Goal: Information Seeking & Learning: Learn about a topic

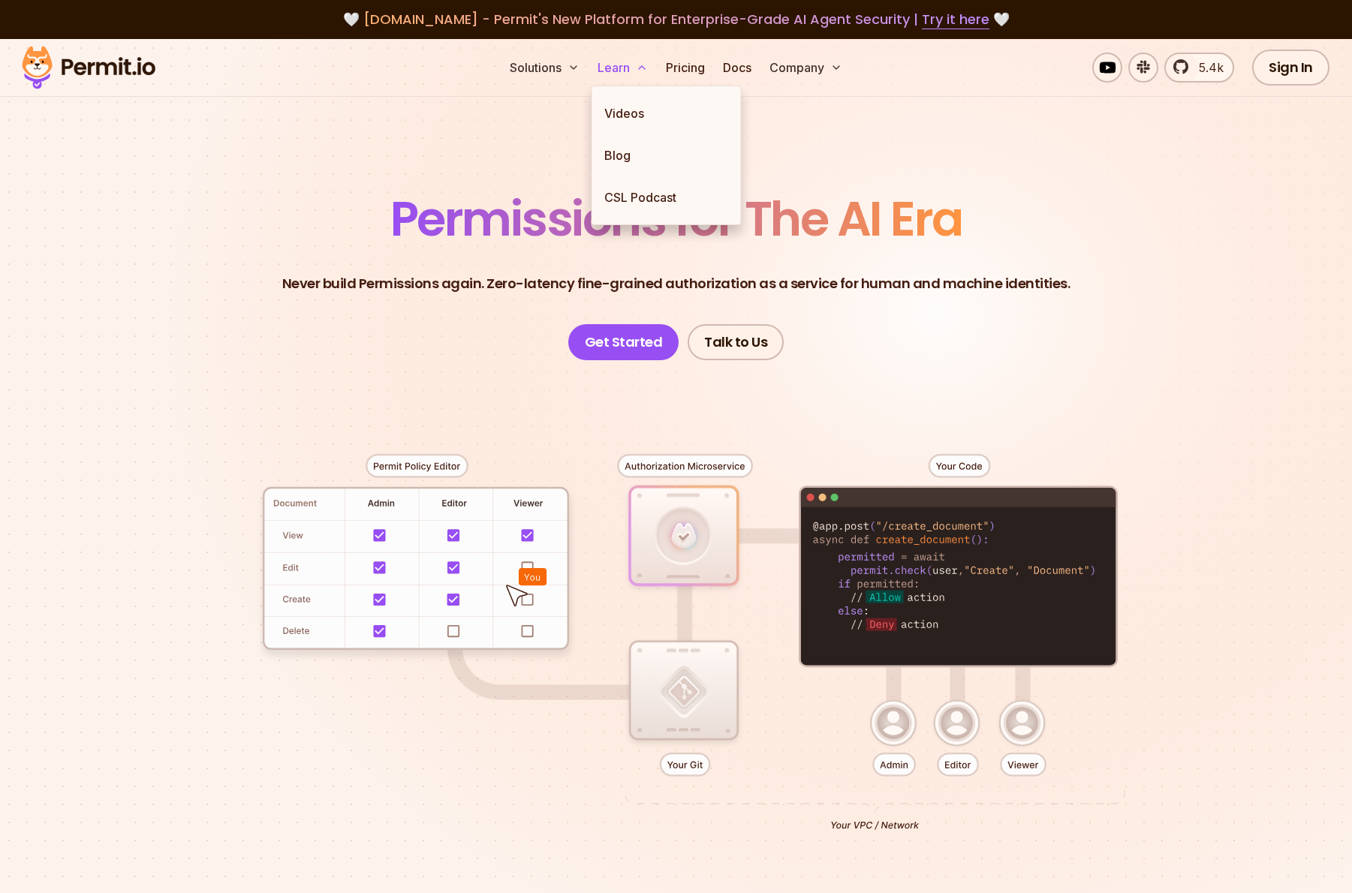
click at [618, 65] on button "Learn" at bounding box center [623, 68] width 62 height 30
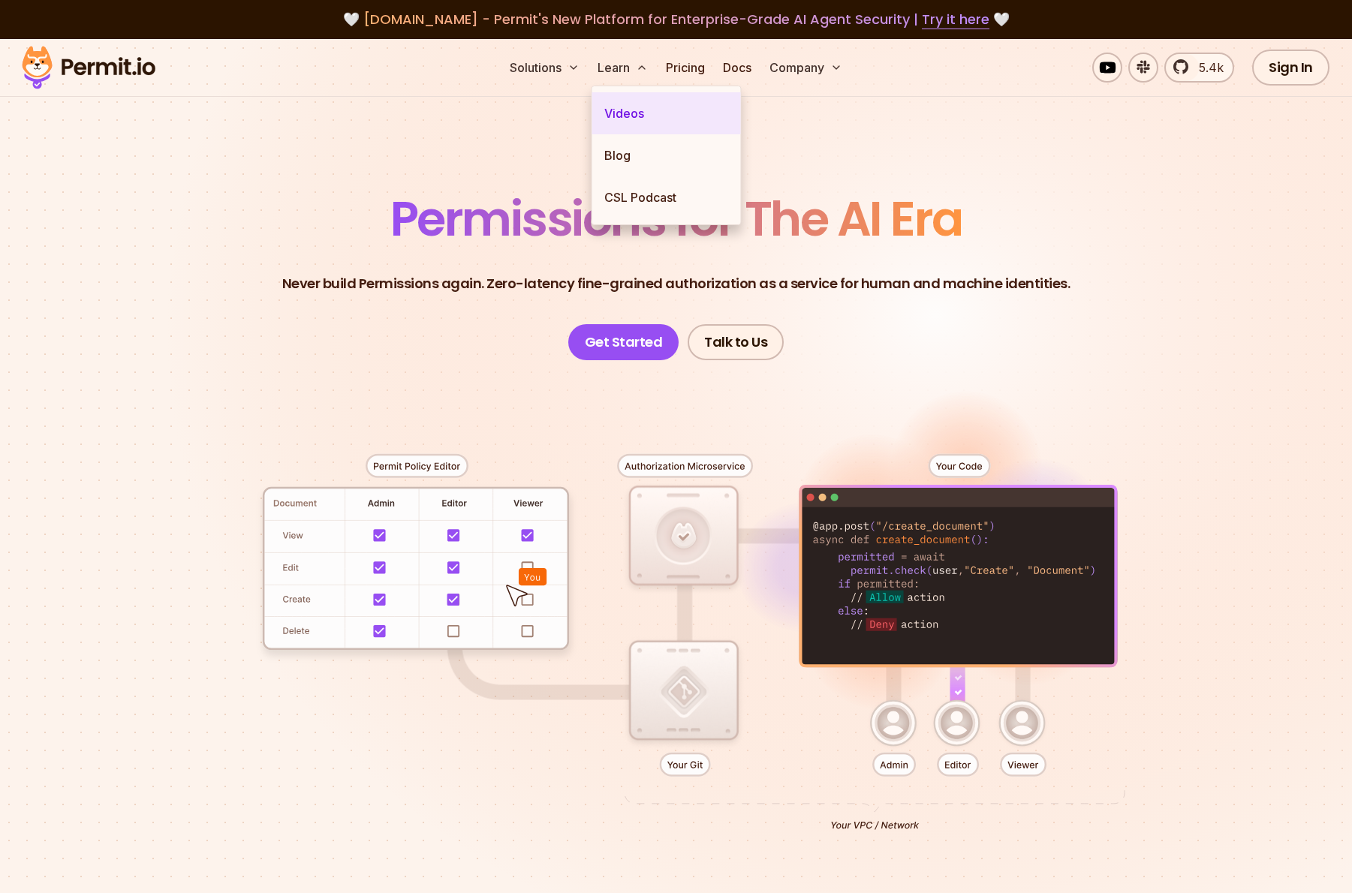
click at [627, 115] on link "Videos" at bounding box center [666, 113] width 149 height 42
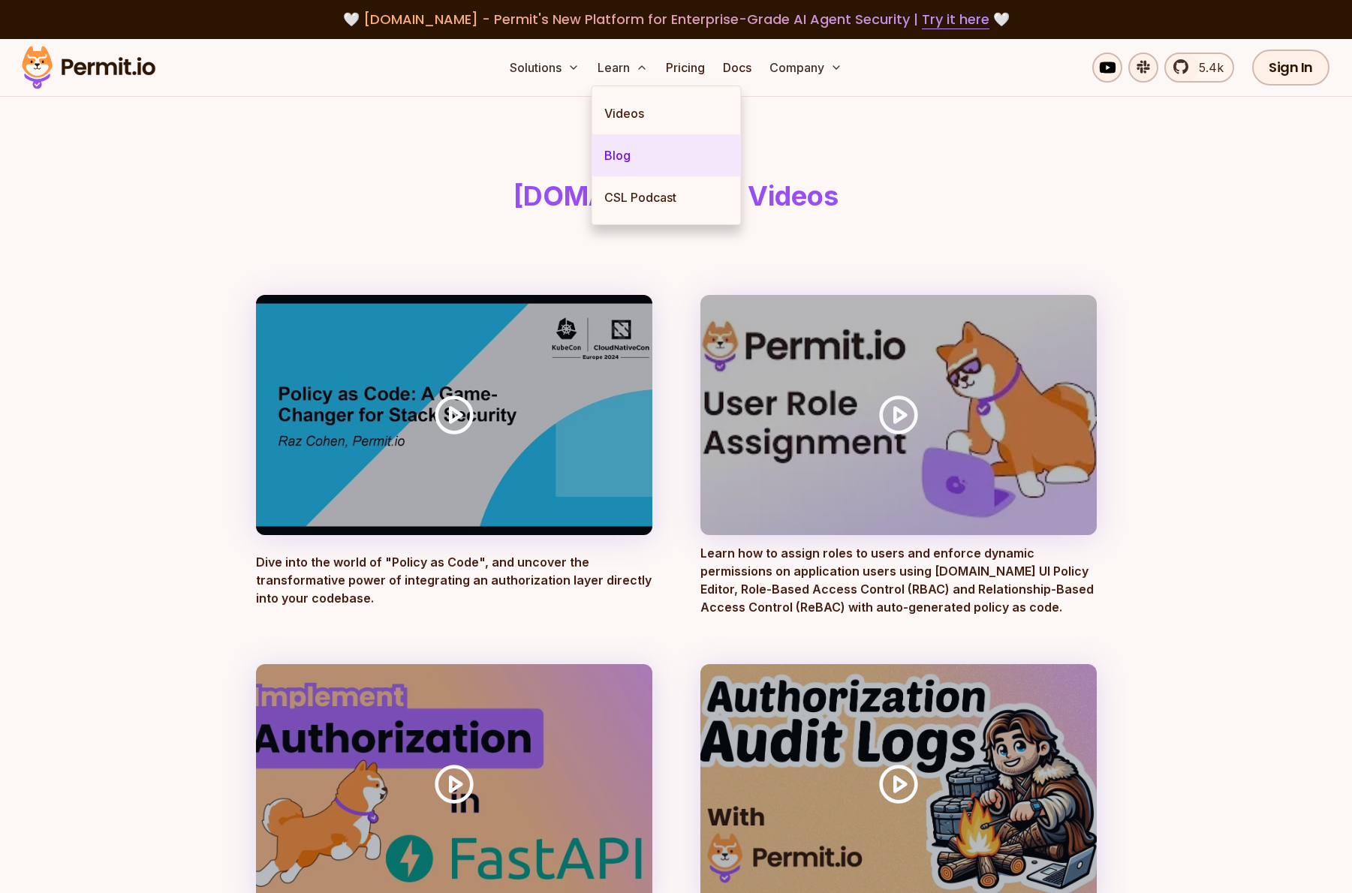
click at [624, 155] on link "Blog" at bounding box center [666, 155] width 149 height 42
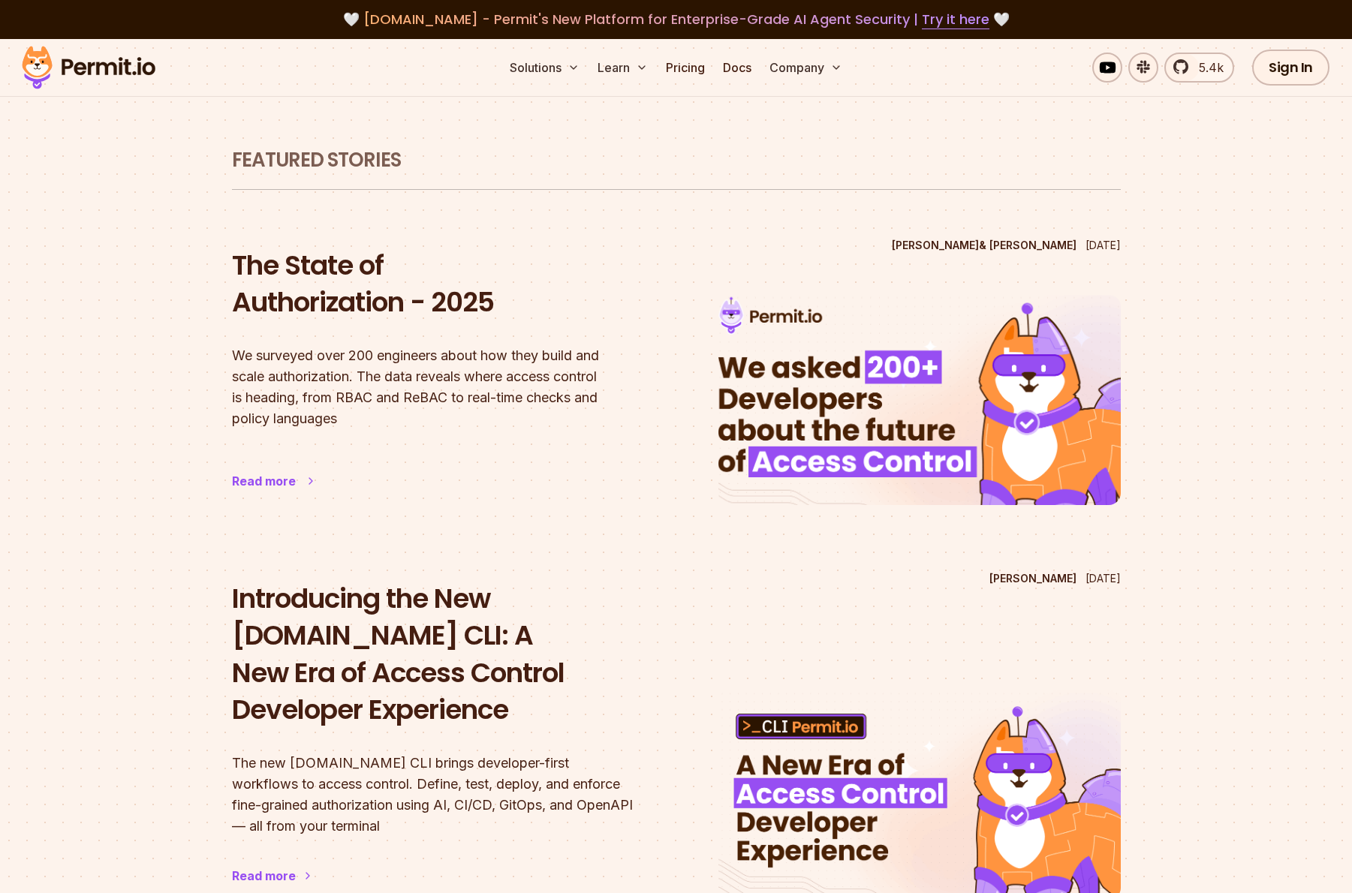
click at [375, 308] on h2 "The State of Authorization - 2025" at bounding box center [433, 284] width 402 height 74
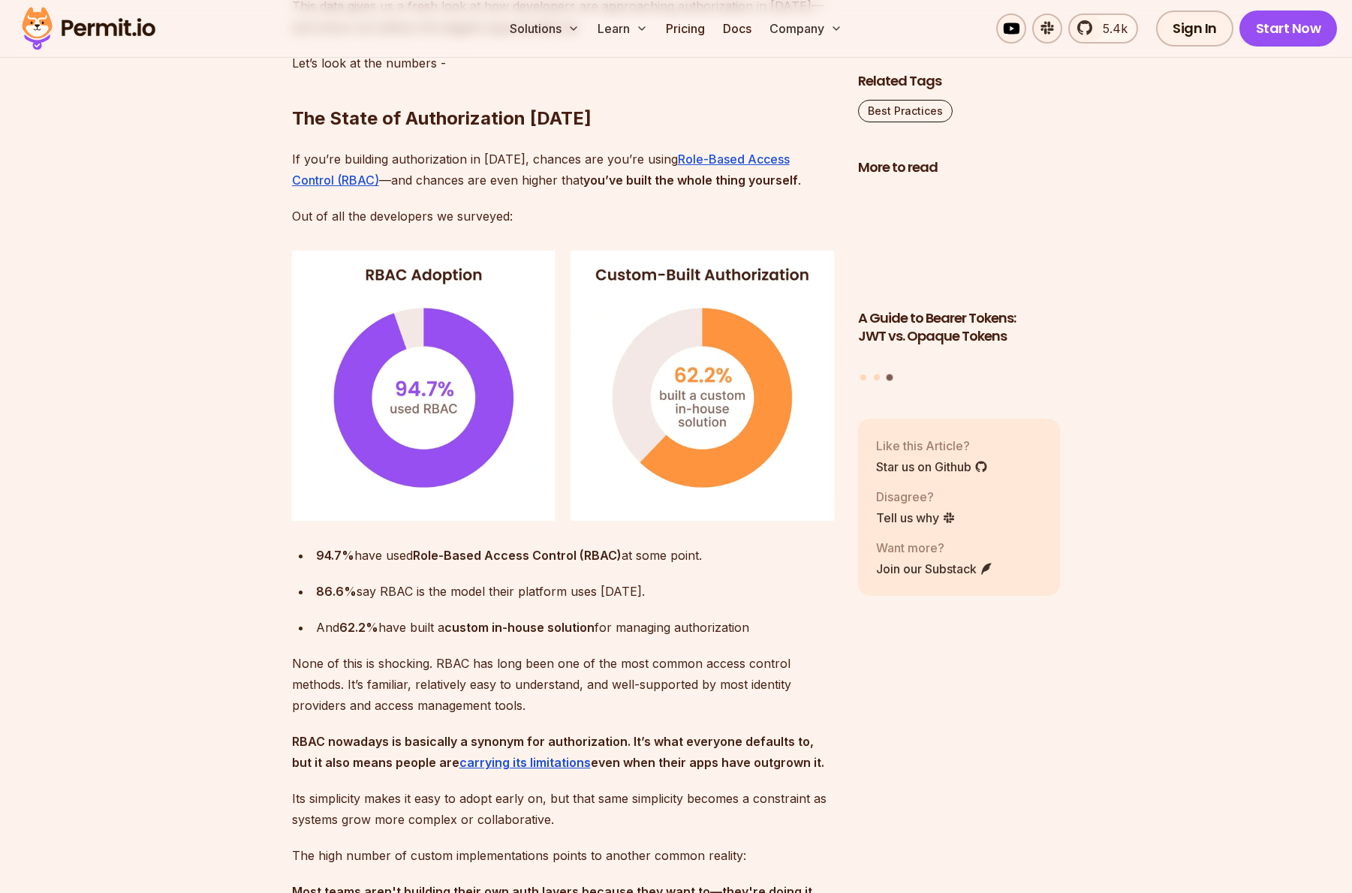
scroll to position [1225, 0]
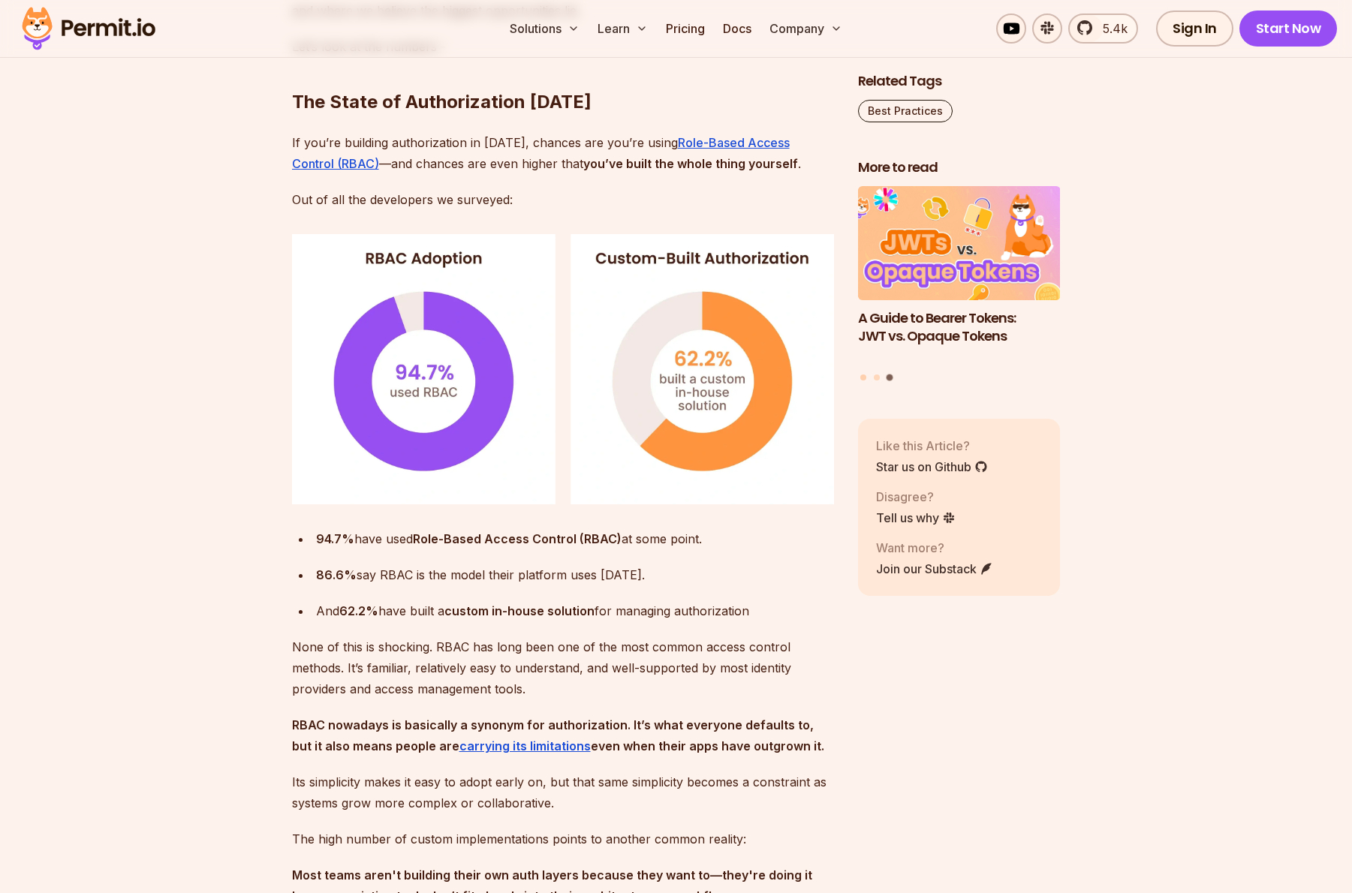
click at [861, 377] on button "Go to slide 1" at bounding box center [863, 377] width 6 height 6
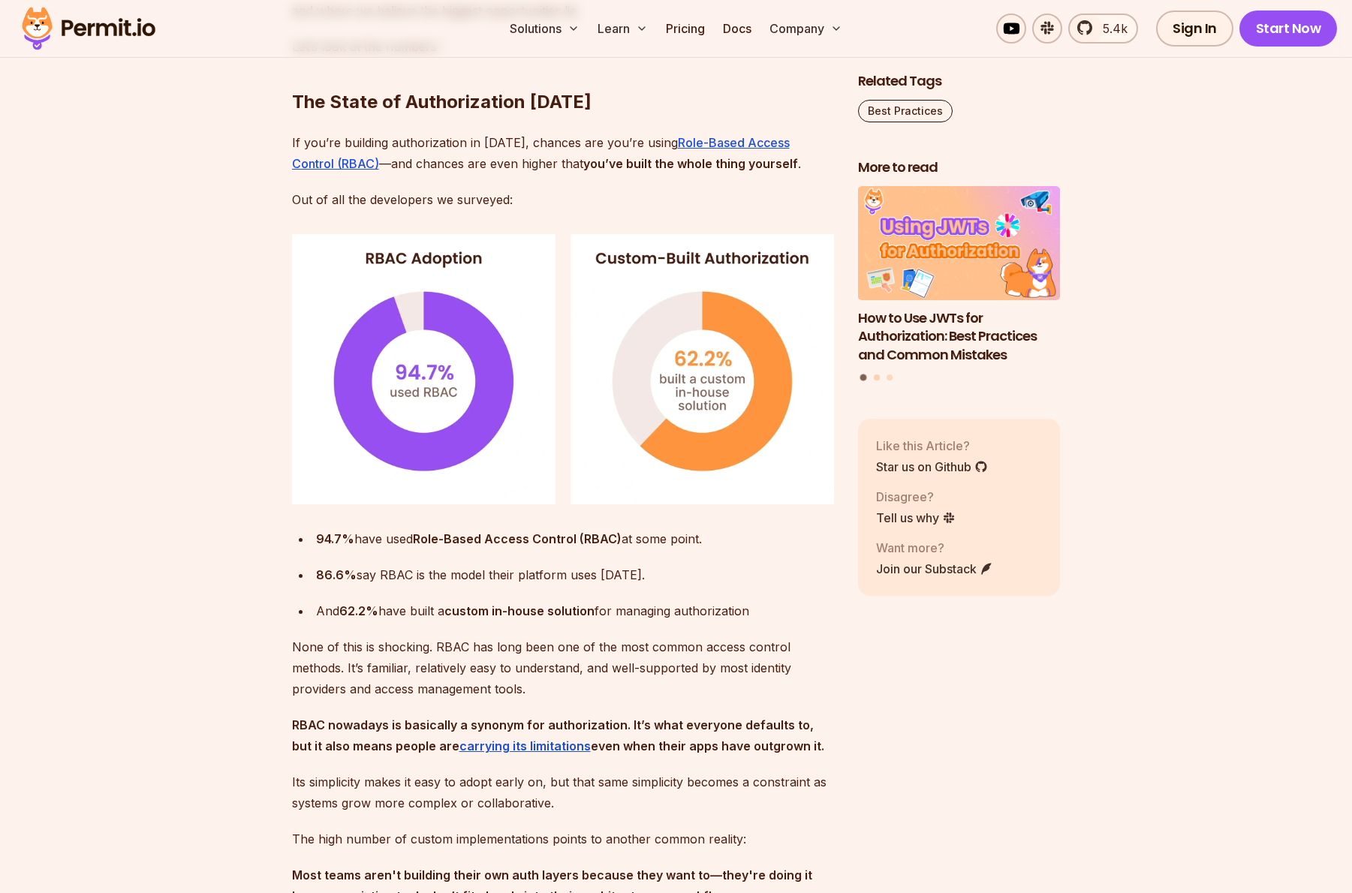
click at [877, 377] on button "Go to slide 2" at bounding box center [877, 377] width 6 height 6
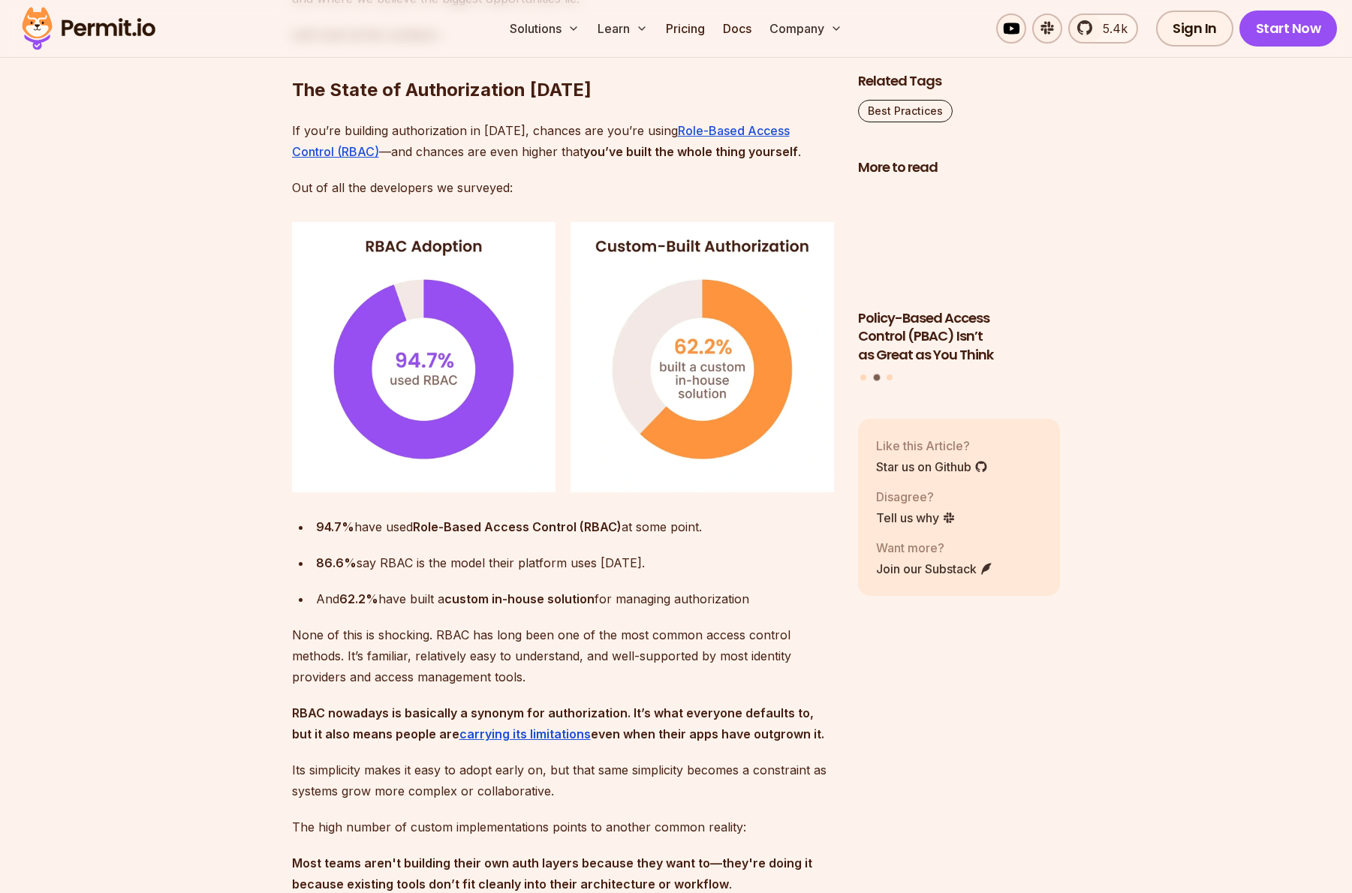
scroll to position [1242, 0]
